Goal: Book appointment/travel/reservation

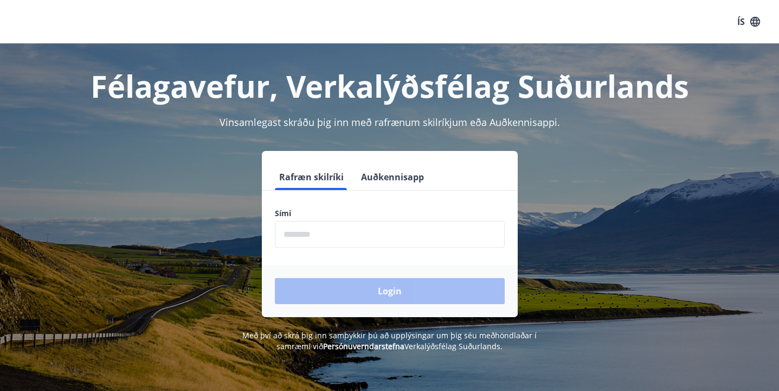
click at [383, 180] on button "Auðkennisapp" at bounding box center [393, 177] width 72 height 26
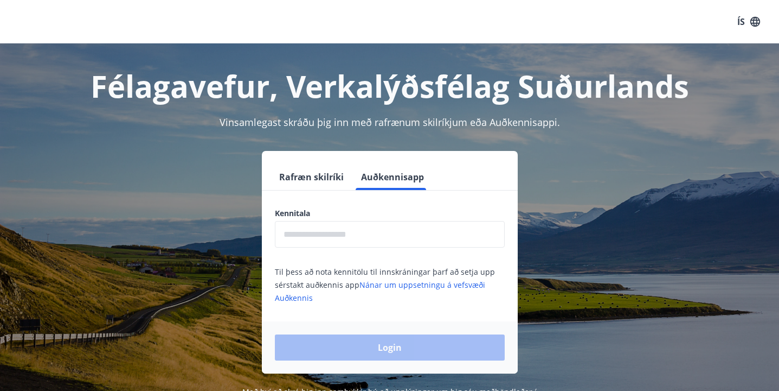
click at [328, 231] on input "text" at bounding box center [390, 234] width 230 height 27
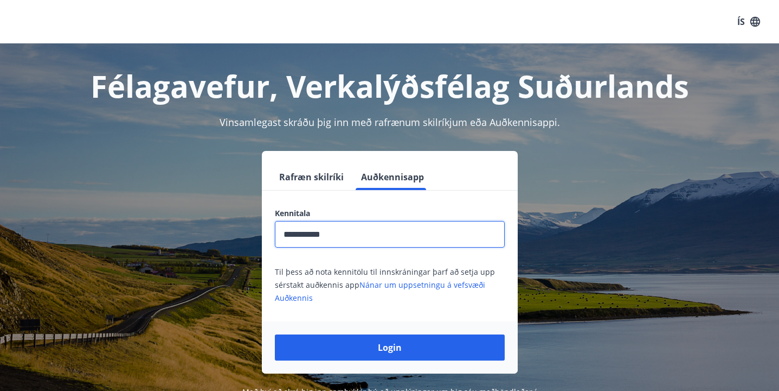
type input "**********"
click at [389, 347] on button "Login" at bounding box center [390, 347] width 230 height 26
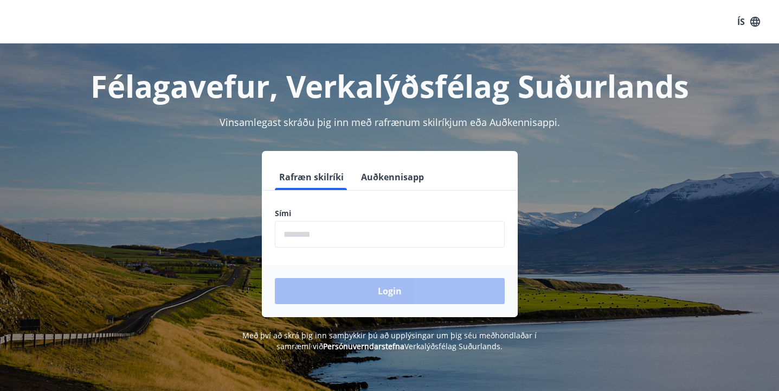
click at [387, 178] on button "Auðkennisapp" at bounding box center [393, 177] width 72 height 26
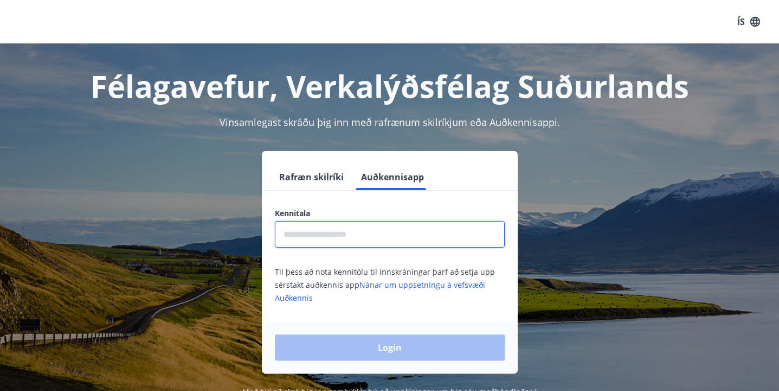
click at [350, 234] on input "text" at bounding box center [390, 234] width 230 height 27
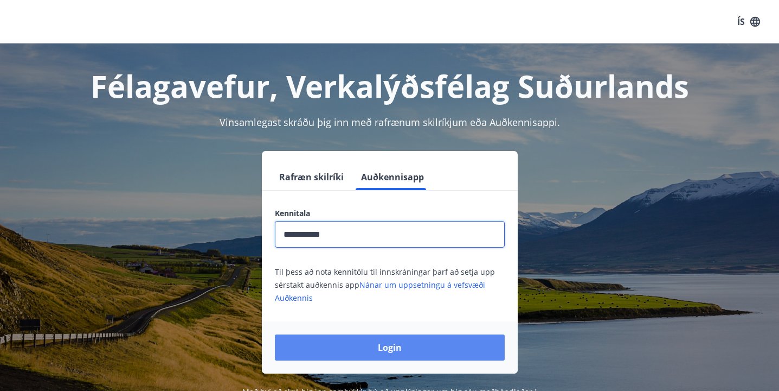
type input "**********"
click at [342, 345] on button "Login" at bounding box center [390, 347] width 230 height 26
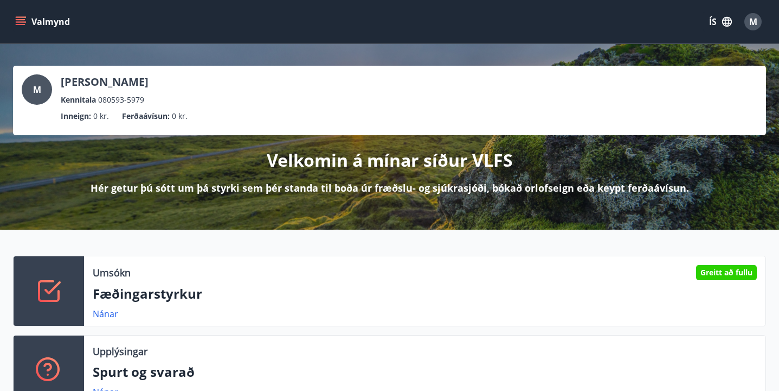
click at [708, 23] on button "ÍS" at bounding box center [720, 22] width 35 height 20
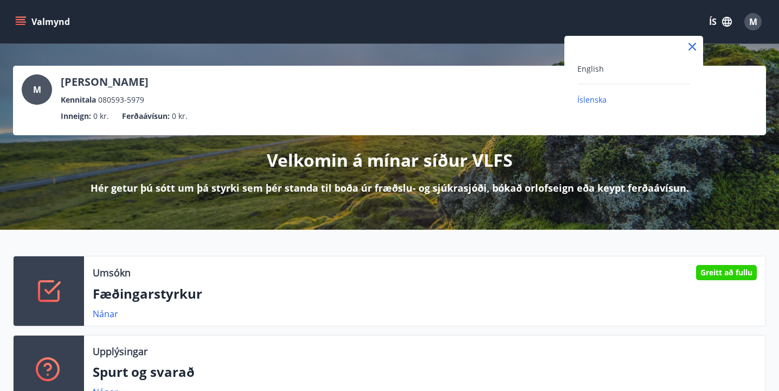
click at [625, 72] on div "English" at bounding box center [634, 68] width 113 height 13
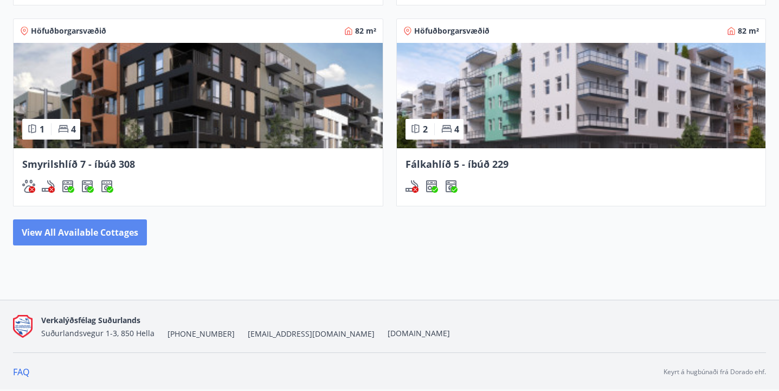
scroll to position [992, 0]
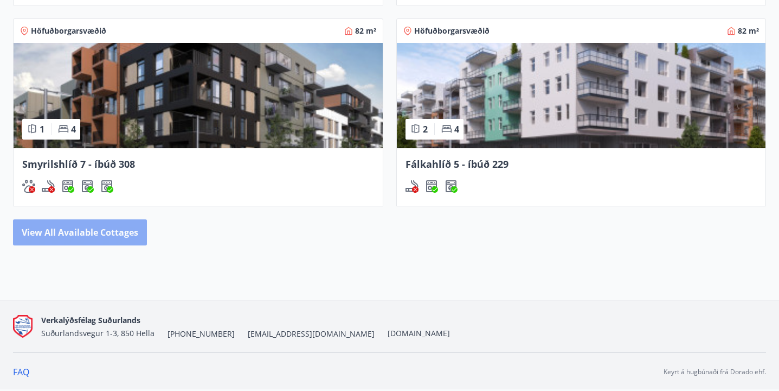
click at [94, 239] on button "View all available cottages" at bounding box center [80, 232] width 134 height 26
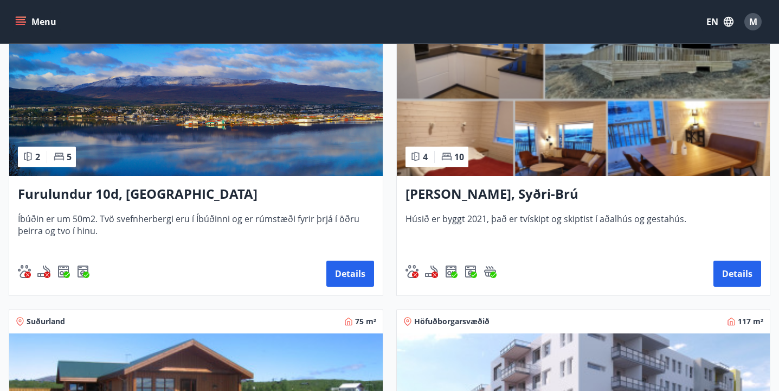
scroll to position [222, 0]
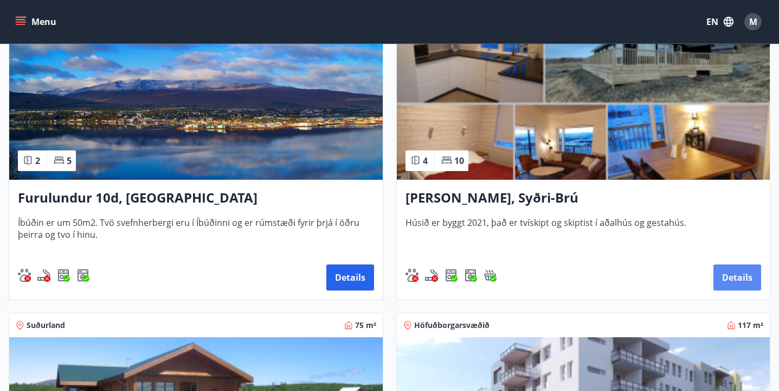
click at [749, 288] on button "Details" at bounding box center [738, 277] width 48 height 26
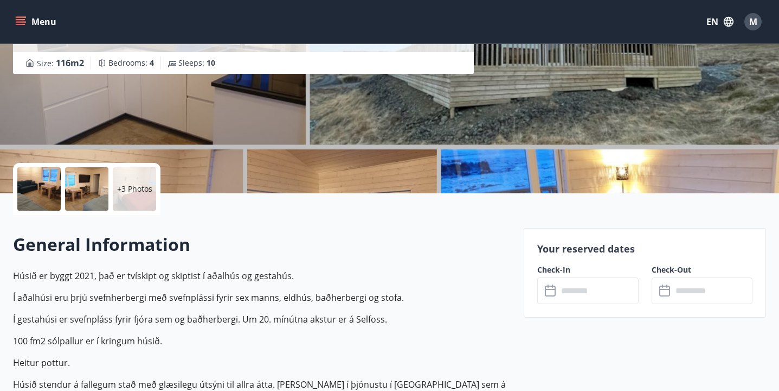
scroll to position [304, 0]
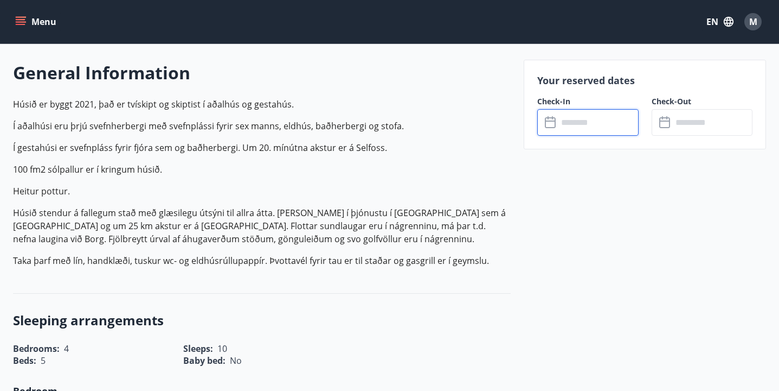
click at [585, 121] on input "text" at bounding box center [598, 122] width 81 height 27
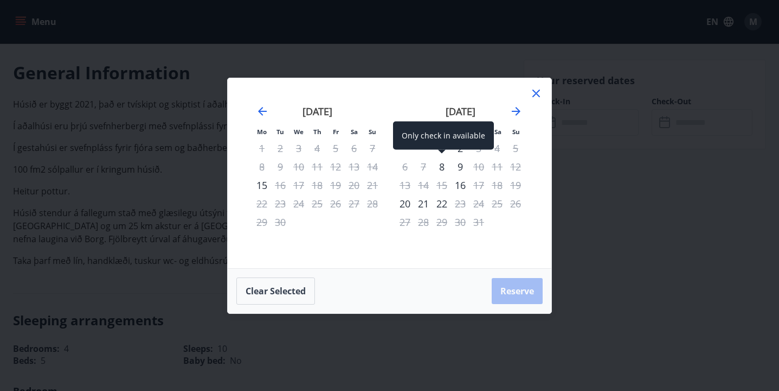
click at [440, 168] on div "8" at bounding box center [442, 166] width 18 height 18
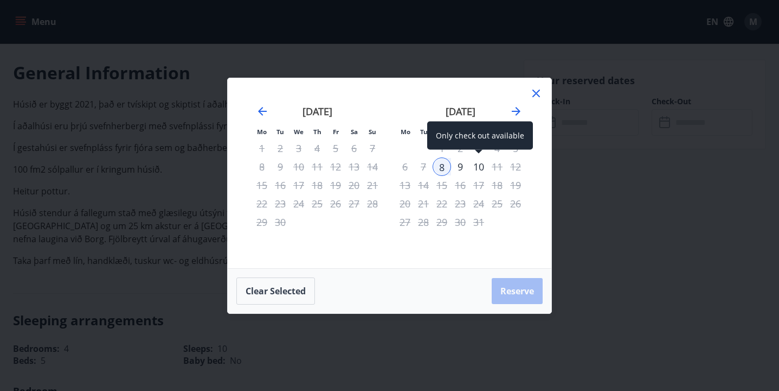
click at [478, 170] on div "10" at bounding box center [479, 166] width 18 height 18
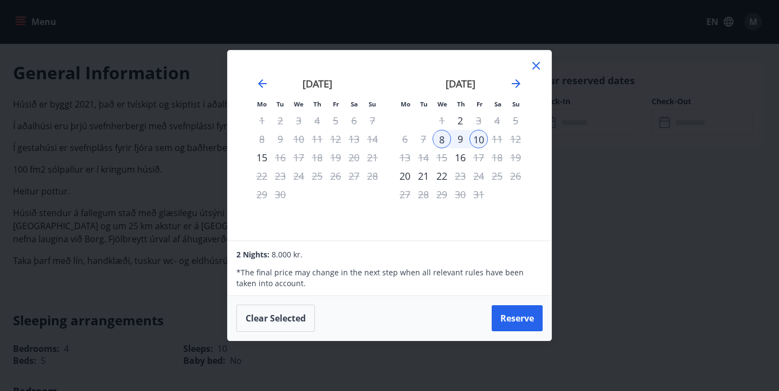
click at [541, 64] on icon at bounding box center [536, 65] width 13 height 13
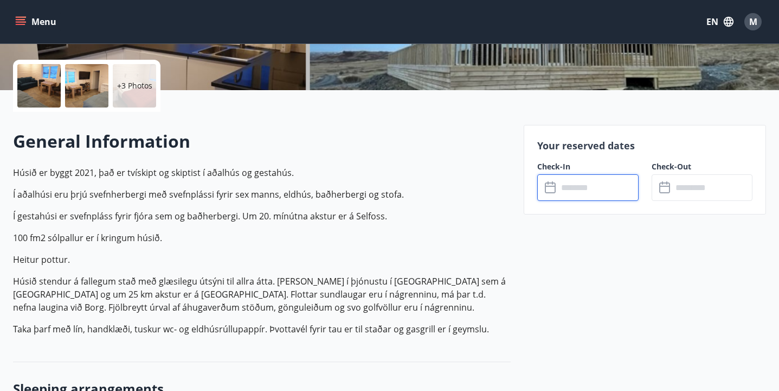
scroll to position [250, 0]
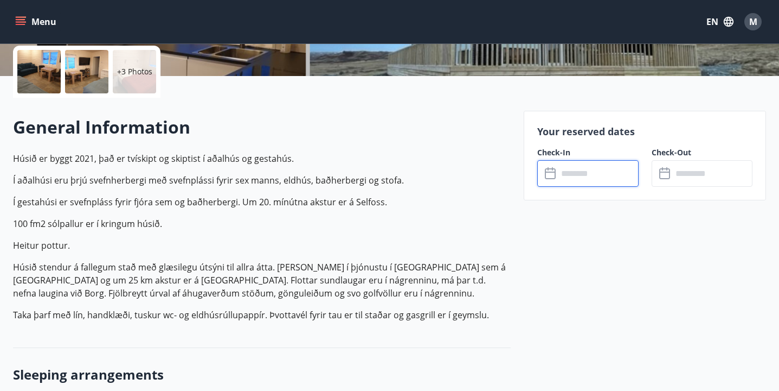
click at [568, 170] on input "text" at bounding box center [598, 173] width 81 height 27
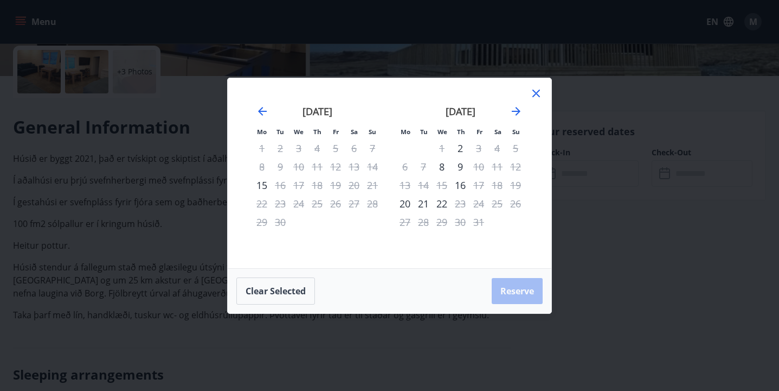
click at [536, 94] on icon at bounding box center [536, 93] width 13 height 13
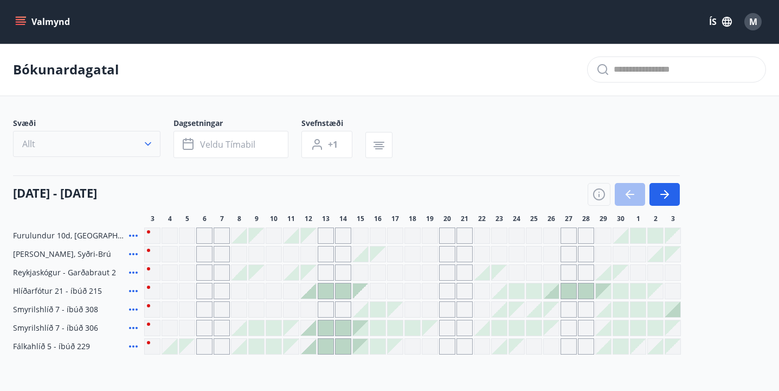
click at [74, 146] on button "Allt" at bounding box center [87, 144] width 148 height 26
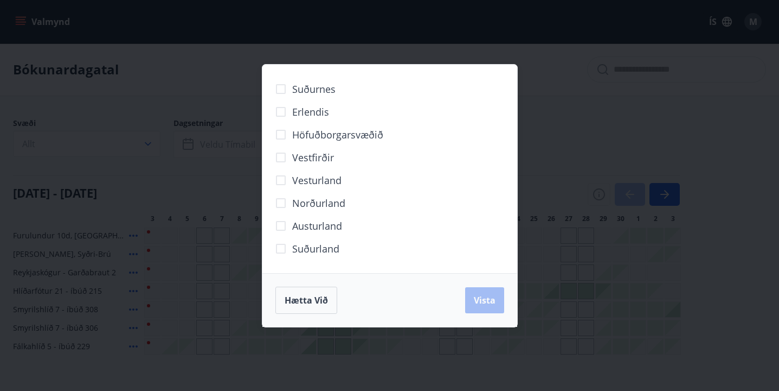
click at [567, 129] on div "Suðurnes Erlendis Höfuðborgarsvæðið Vestfirðir Vesturland Norðurland Austurland…" at bounding box center [389, 195] width 779 height 391
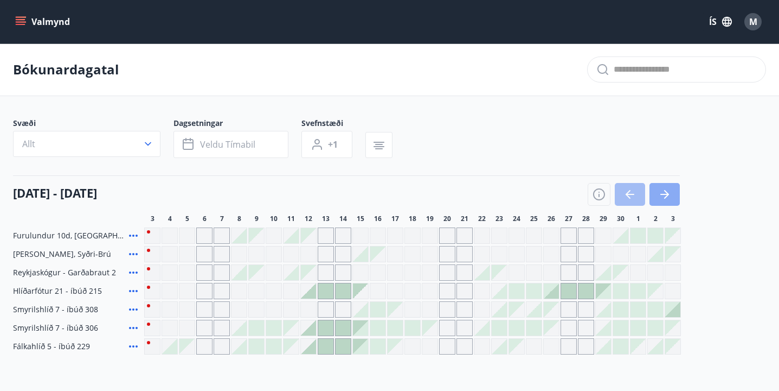
click at [666, 196] on icon "button" at bounding box center [666, 194] width 5 height 9
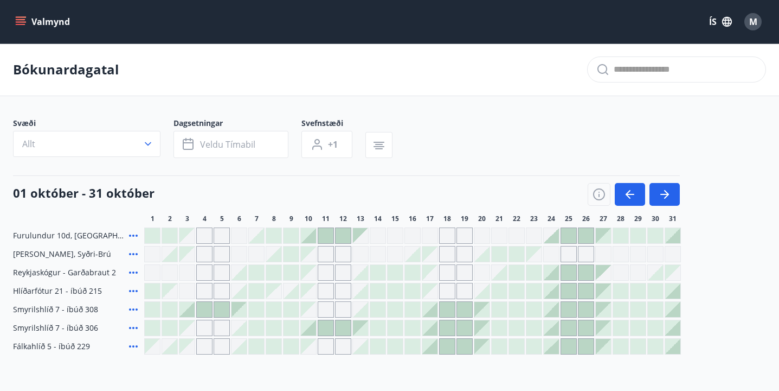
click at [612, 196] on div at bounding box center [634, 194] width 92 height 23
click at [625, 195] on icon "button" at bounding box center [630, 194] width 13 height 13
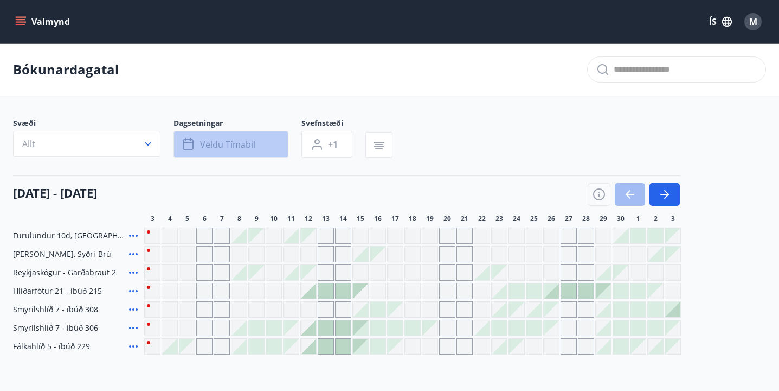
click at [201, 143] on span "Veldu tímabil" at bounding box center [227, 144] width 55 height 12
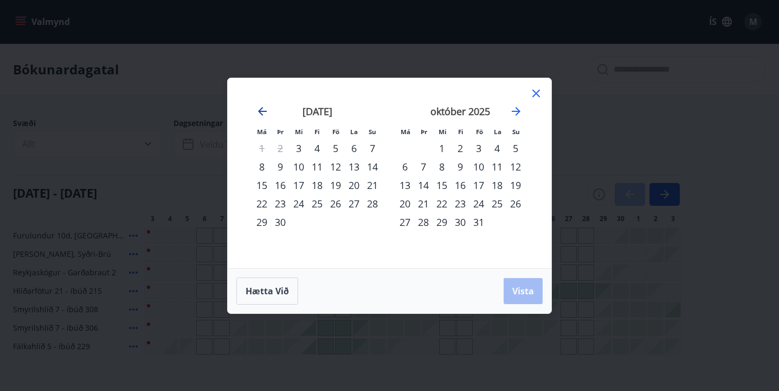
click at [265, 110] on icon "Move backward to switch to the previous month." at bounding box center [262, 111] width 13 height 13
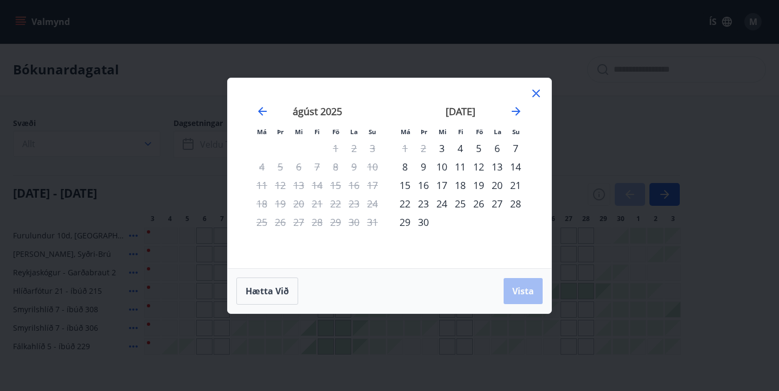
click at [421, 149] on div "2" at bounding box center [423, 148] width 18 height 18
click at [541, 94] on icon at bounding box center [536, 93] width 13 height 13
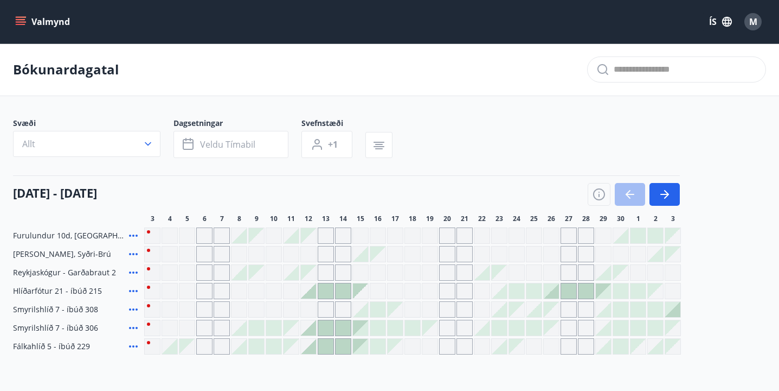
click at [255, 234] on div "Gráir dagar eru ekki bókanlegir" at bounding box center [256, 235] width 15 height 15
click at [133, 254] on icon at bounding box center [133, 254] width 9 height 2
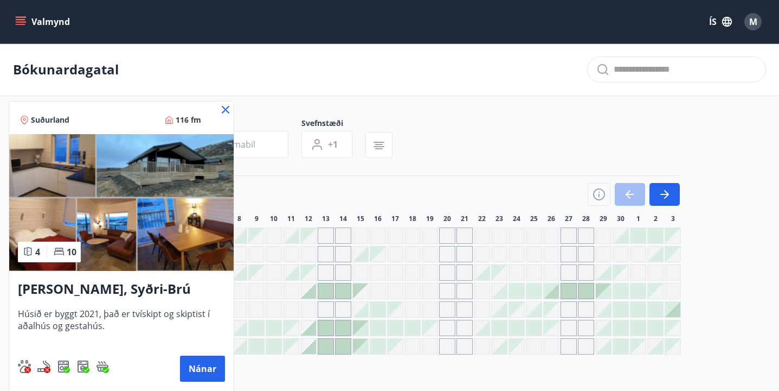
click at [228, 107] on icon at bounding box center [226, 110] width 8 height 8
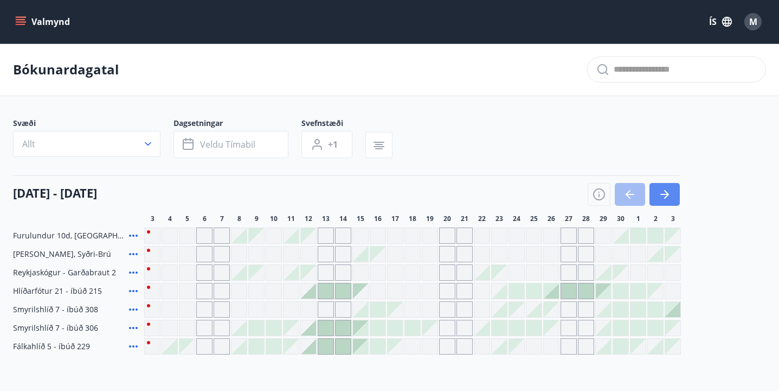
click at [664, 199] on icon "button" at bounding box center [664, 194] width 13 height 13
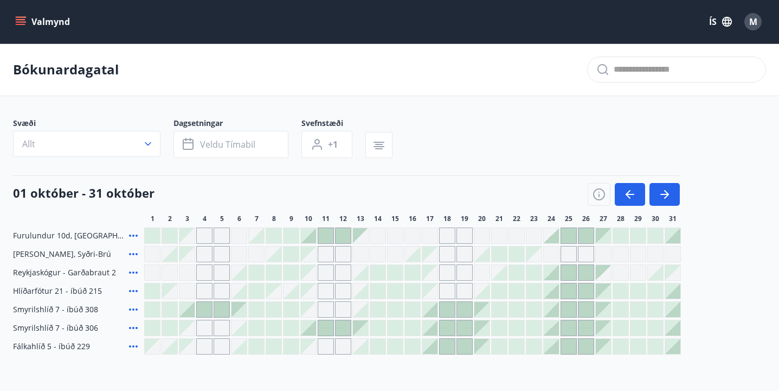
click at [172, 344] on div at bounding box center [169, 345] width 15 height 15
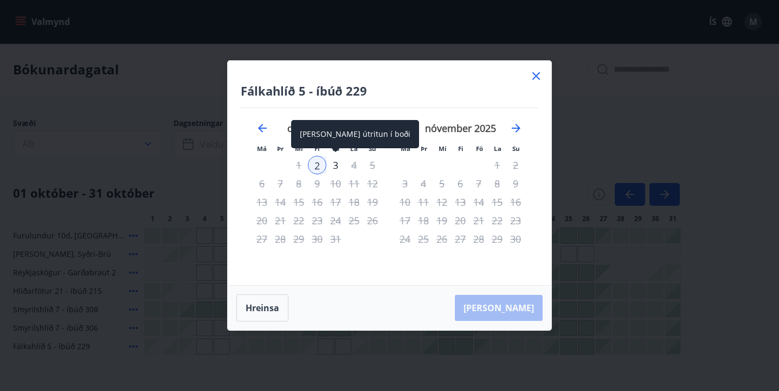
click at [331, 163] on div "3" at bounding box center [336, 165] width 18 height 18
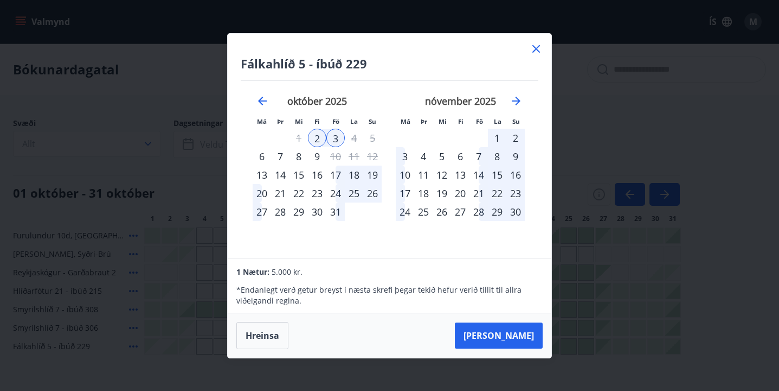
click at [536, 48] on icon at bounding box center [537, 49] width 8 height 8
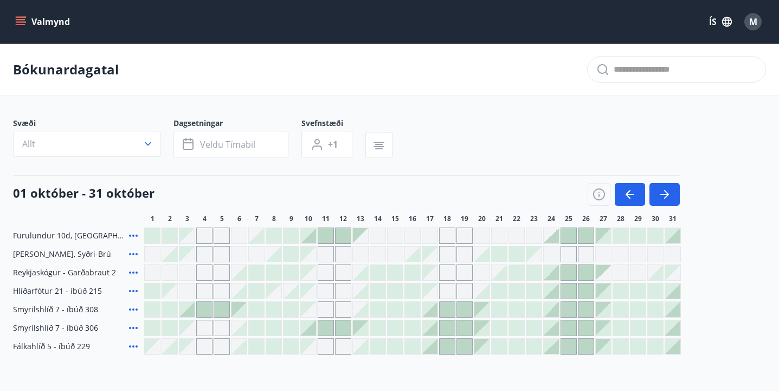
click at [173, 331] on div at bounding box center [169, 327] width 15 height 15
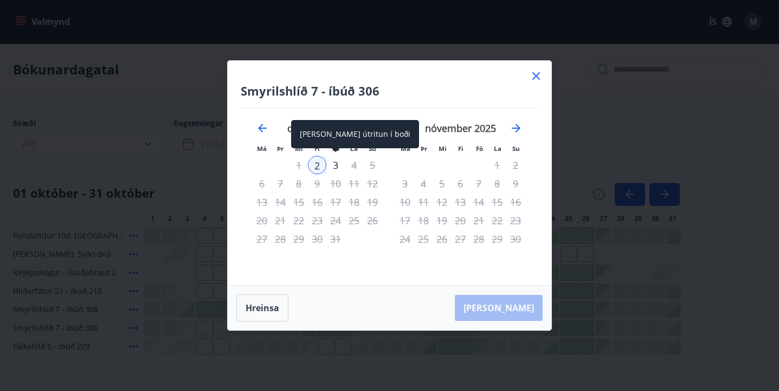
click at [333, 165] on div "3" at bounding box center [336, 165] width 18 height 18
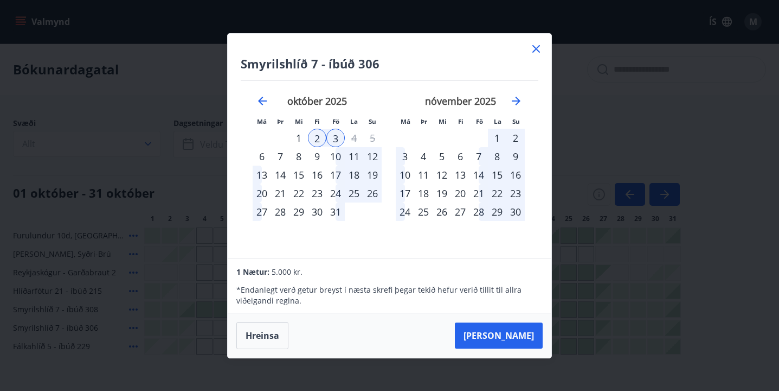
drag, startPoint x: 525, startPoint y: 340, endPoint x: 513, endPoint y: 212, distance: 128.1
click at [513, 211] on div "Smyrilshlíð 7 - íbúð 306 Má Þr Mi Fi Fö La Su Má Þr Mi Fi Fö La Su september 20…" at bounding box center [389, 195] width 325 height 325
click at [539, 50] on icon at bounding box center [536, 48] width 13 height 13
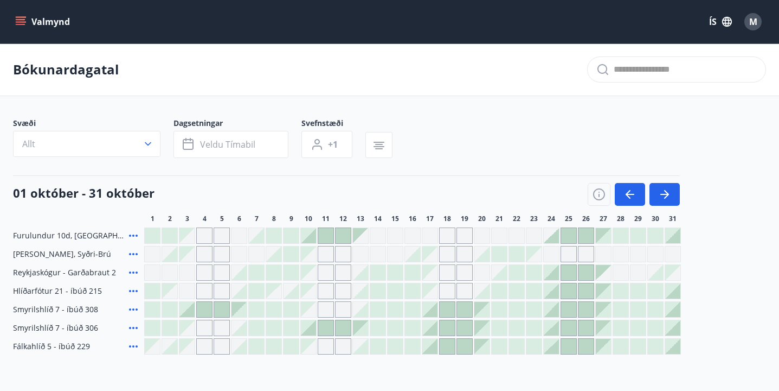
click at [131, 310] on icon at bounding box center [133, 309] width 9 height 2
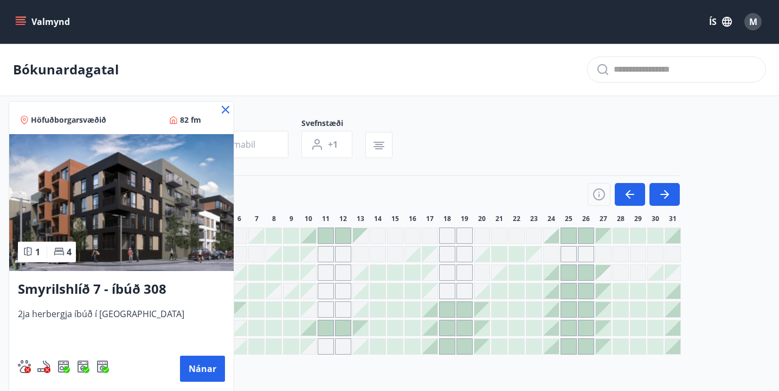
click at [222, 107] on icon at bounding box center [226, 110] width 8 height 8
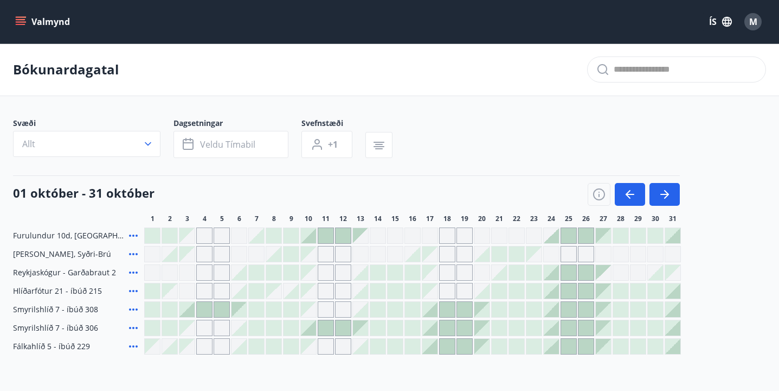
click at [133, 268] on icon at bounding box center [133, 272] width 13 height 13
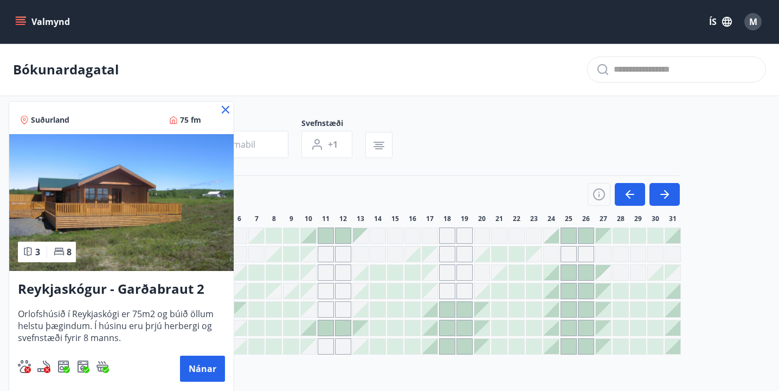
click at [228, 110] on icon at bounding box center [225, 109] width 13 height 13
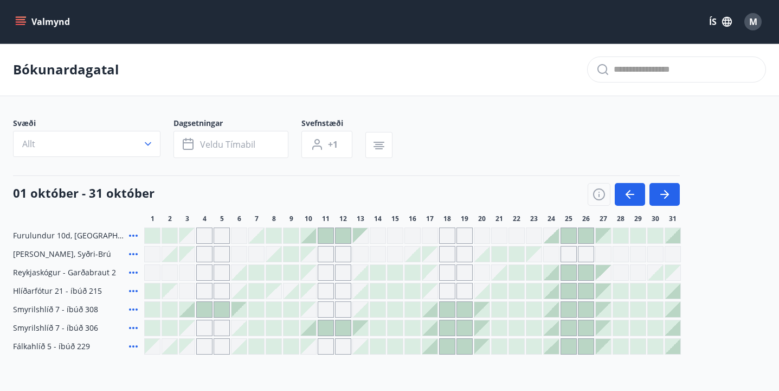
click at [135, 253] on icon at bounding box center [133, 253] width 13 height 13
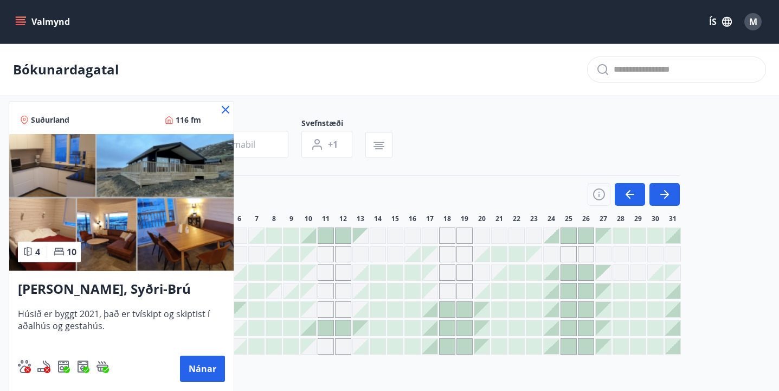
click at [224, 100] on div at bounding box center [389, 195] width 779 height 391
